Goal: Find contact information: Find contact information

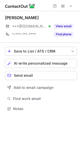
scroll to position [105, 80]
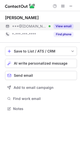
click at [59, 27] on button "View email" at bounding box center [64, 26] width 20 height 5
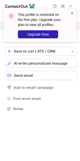
click at [71, 12] on span at bounding box center [72, 13] width 4 height 5
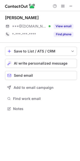
scroll to position [3, 3]
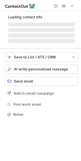
scroll to position [105, 81]
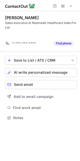
scroll to position [106, 80]
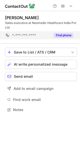
click at [59, 33] on button "Find phone" at bounding box center [64, 35] width 20 height 5
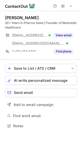
scroll to position [122, 80]
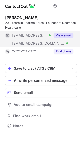
click at [61, 37] on button "View email" at bounding box center [64, 35] width 20 height 5
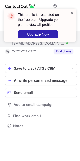
click at [70, 13] on span at bounding box center [72, 13] width 4 height 5
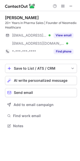
scroll to position [122, 80]
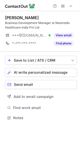
scroll to position [114, 80]
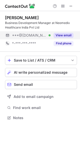
click at [64, 37] on button "View email" at bounding box center [64, 35] width 20 height 5
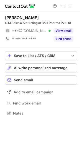
scroll to position [109, 80]
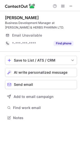
scroll to position [114, 80]
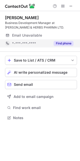
click at [65, 44] on button "Find phone" at bounding box center [64, 43] width 20 height 5
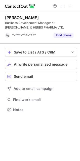
scroll to position [106, 80]
